Goal: Book appointment/travel/reservation

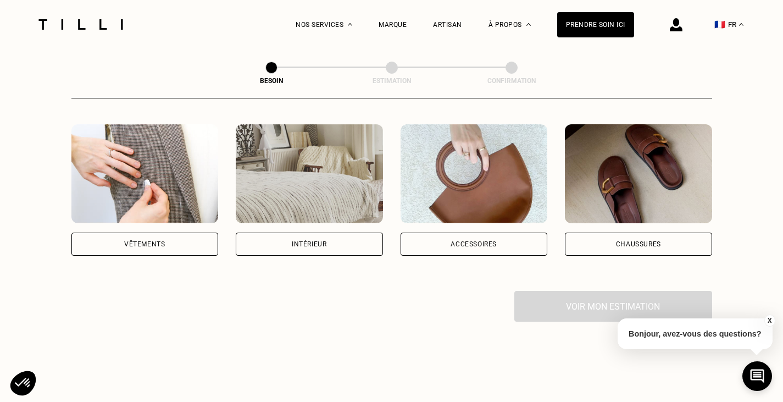
scroll to position [204, 0]
click at [194, 239] on div "Vêtements" at bounding box center [144, 243] width 147 height 23
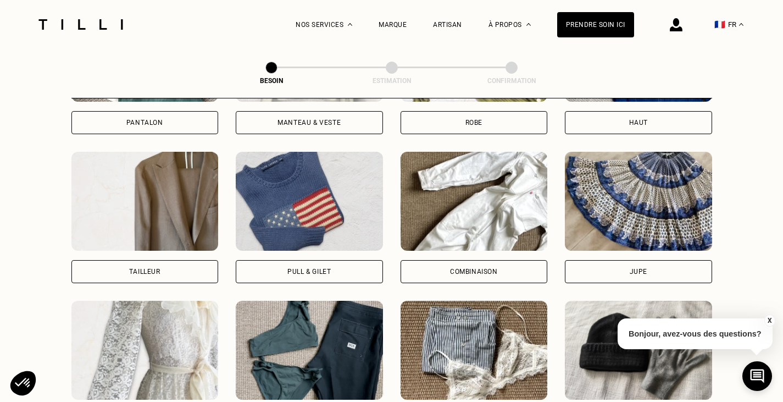
scroll to position [624, 0]
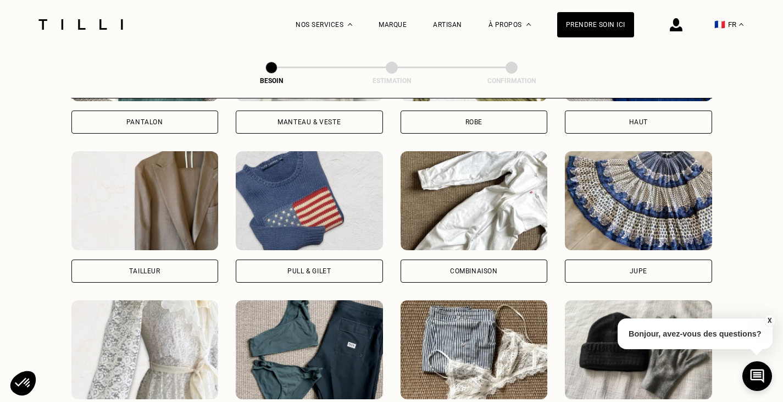
click at [277, 259] on div "Pull & gilet" at bounding box center [309, 270] width 147 height 23
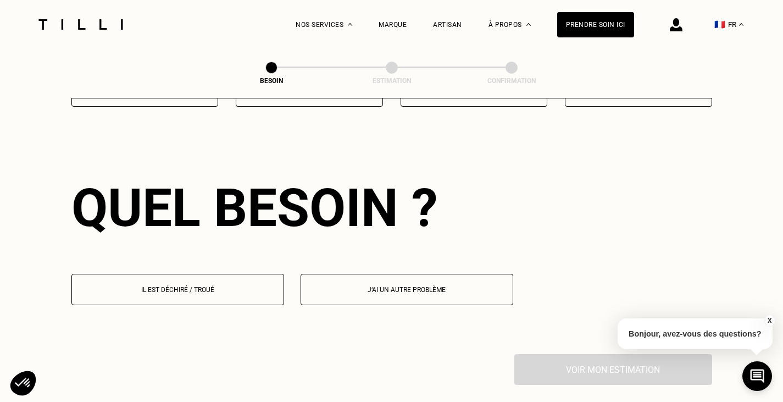
scroll to position [958, 0]
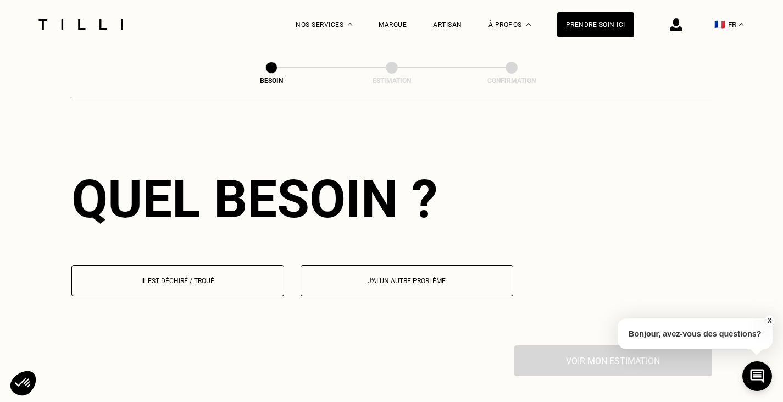
click at [259, 279] on button "Il est déchiré / troué" at bounding box center [177, 280] width 213 height 31
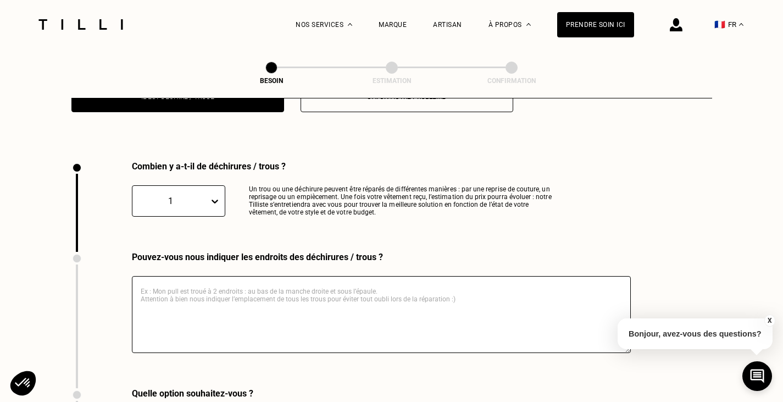
scroll to position [1171, 0]
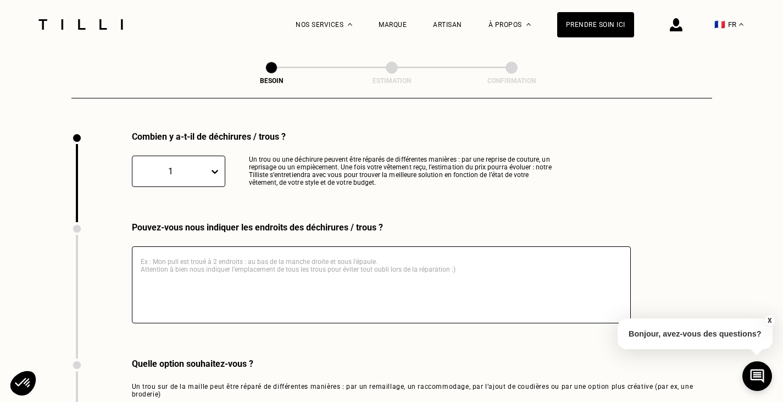
click at [190, 253] on textarea at bounding box center [381, 284] width 499 height 77
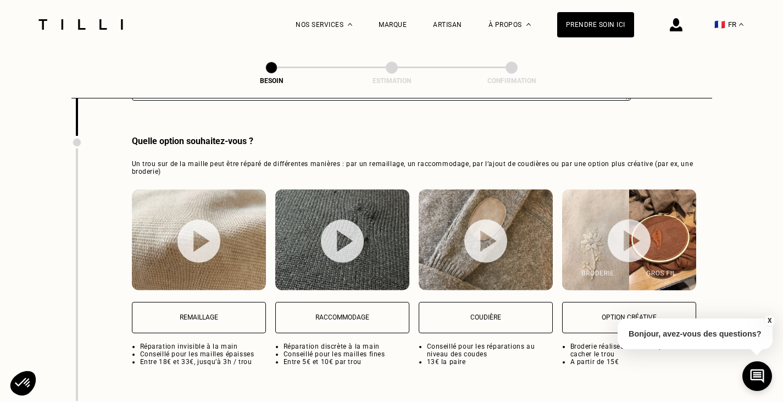
scroll to position [1409, 0]
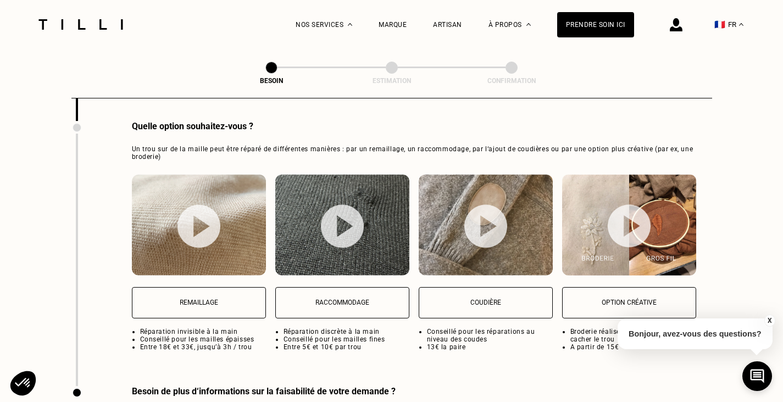
type textarea "Mon pull en cachemire 4 fils [PERSON_NAME] est troué sur le devant au niveau de…"
click at [208, 214] on img at bounding box center [199, 226] width 43 height 43
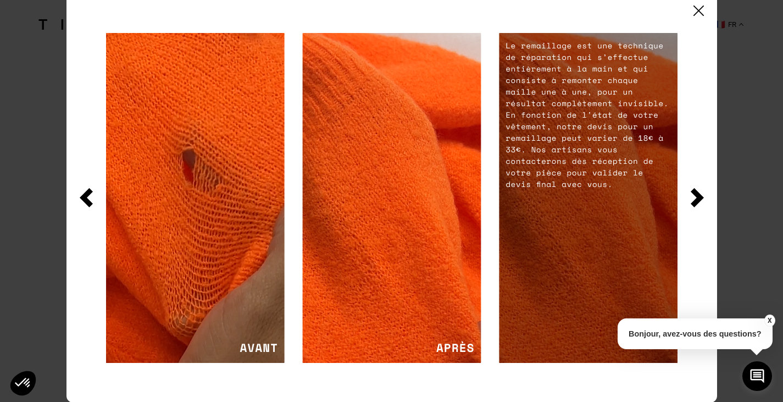
scroll to position [0, 0]
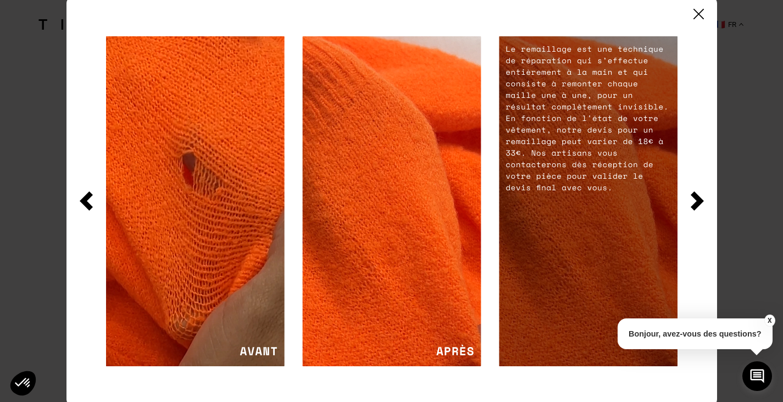
click at [698, 16] on img at bounding box center [699, 14] width 10 height 10
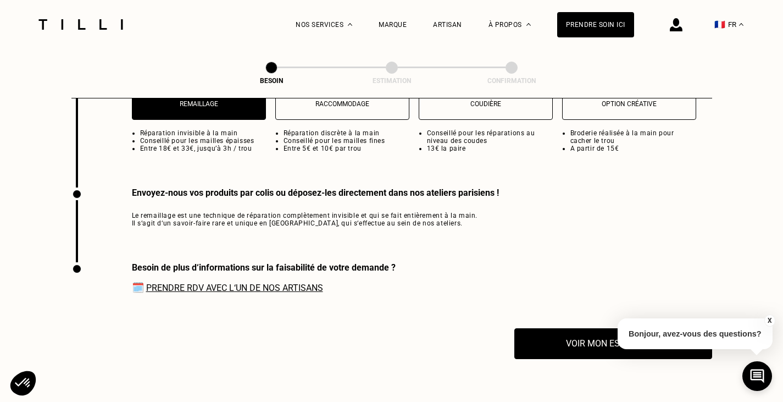
scroll to position [1608, 0]
click at [306, 286] on link "Prendre RDV avec l‘un de nos artisans" at bounding box center [234, 287] width 177 height 10
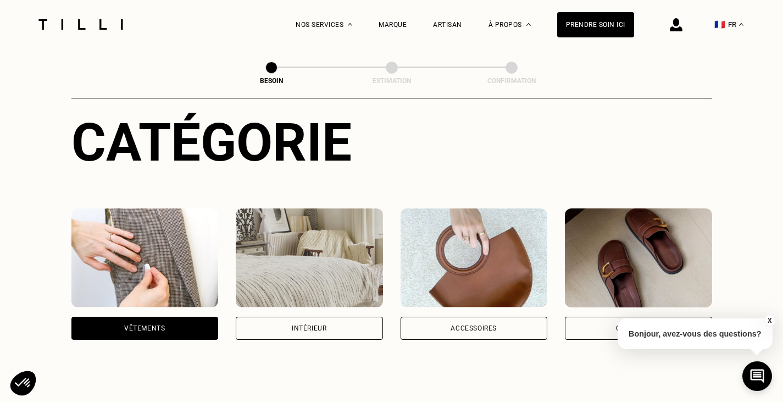
scroll to position [0, 0]
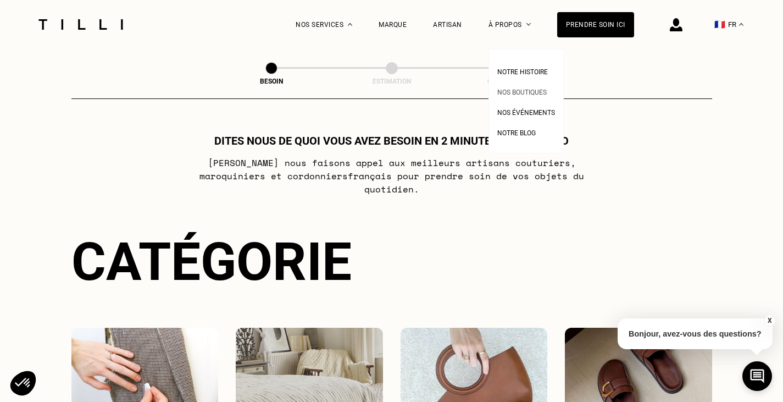
click at [512, 92] on span "Nos boutiques" at bounding box center [522, 93] width 49 height 8
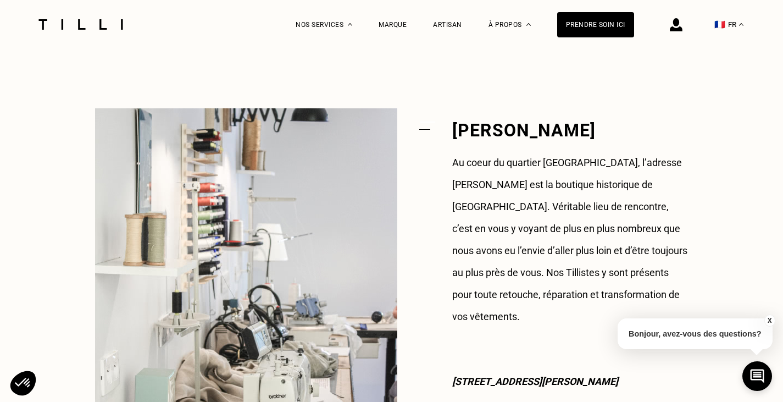
scroll to position [814, 0]
click at [605, 27] on div "Prendre soin ici" at bounding box center [595, 24] width 77 height 25
